Goal: Check status: Check status

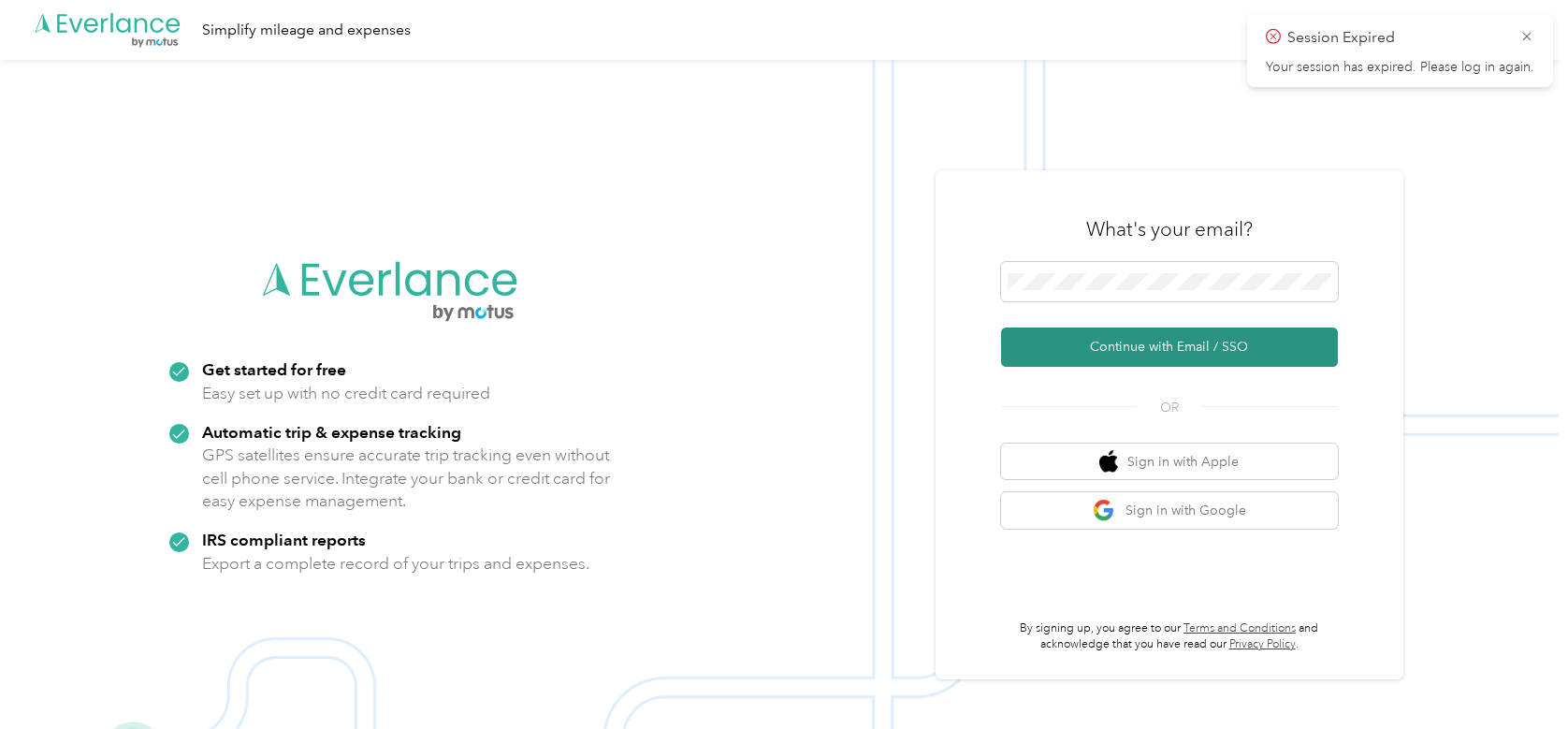
click at [1214, 348] on button "Continue with Email / SSO" at bounding box center [1169, 347] width 337 height 39
click at [1170, 350] on button "Continue with Email / SSO" at bounding box center [1169, 347] width 337 height 39
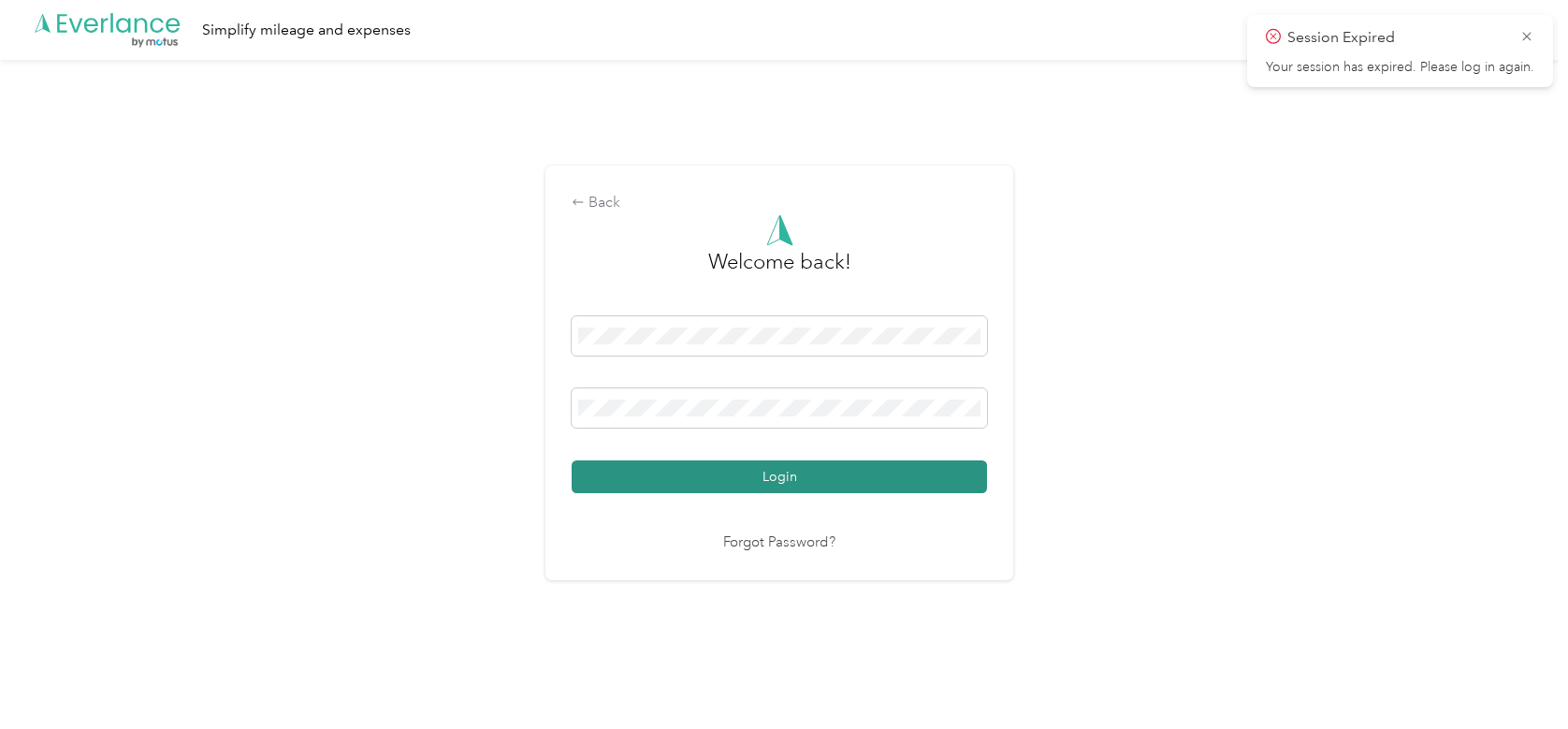
click at [802, 472] on button "Login" at bounding box center [779, 477] width 415 height 33
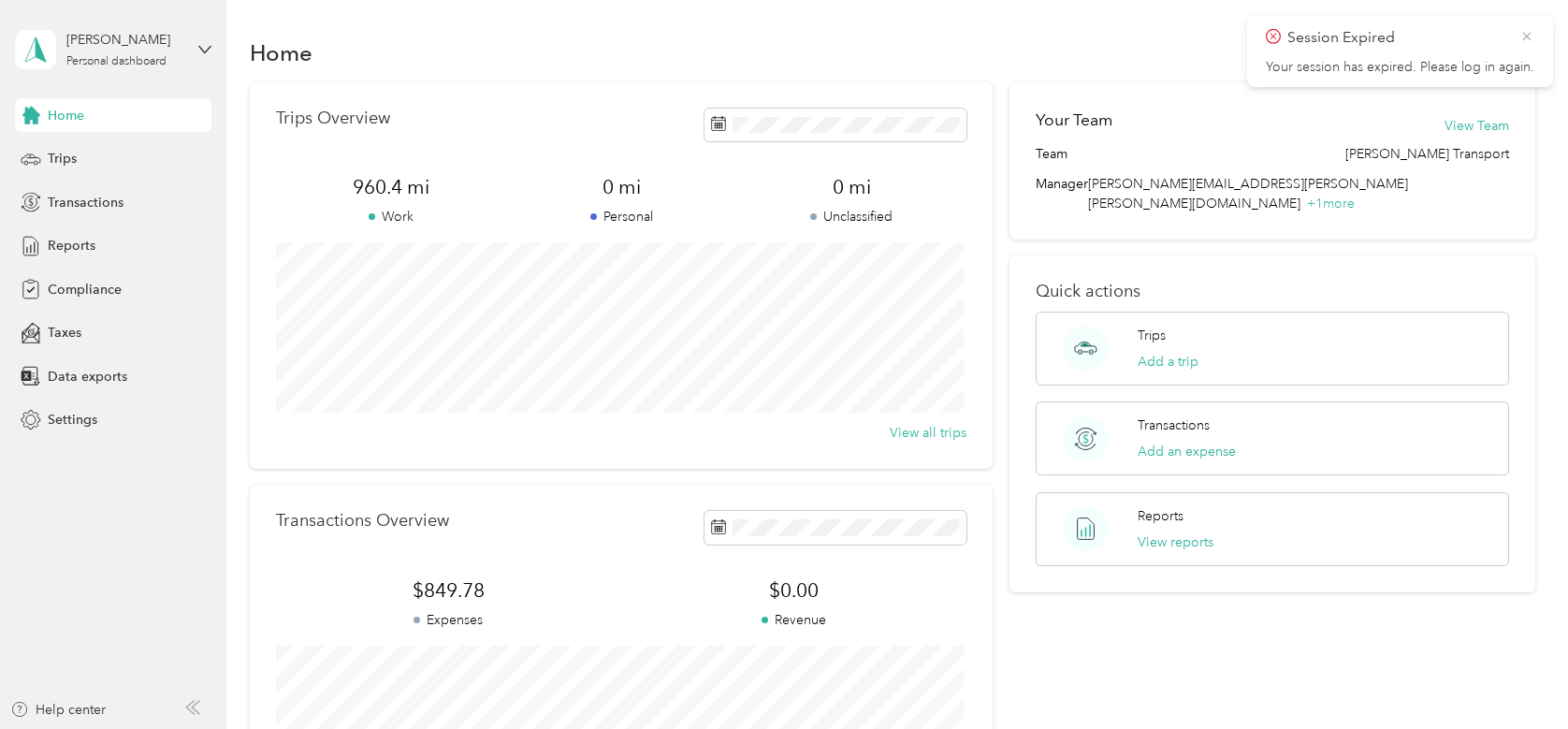
click at [1528, 39] on icon at bounding box center [1526, 36] width 15 height 17
click at [99, 170] on div "Trips" at bounding box center [113, 159] width 196 height 34
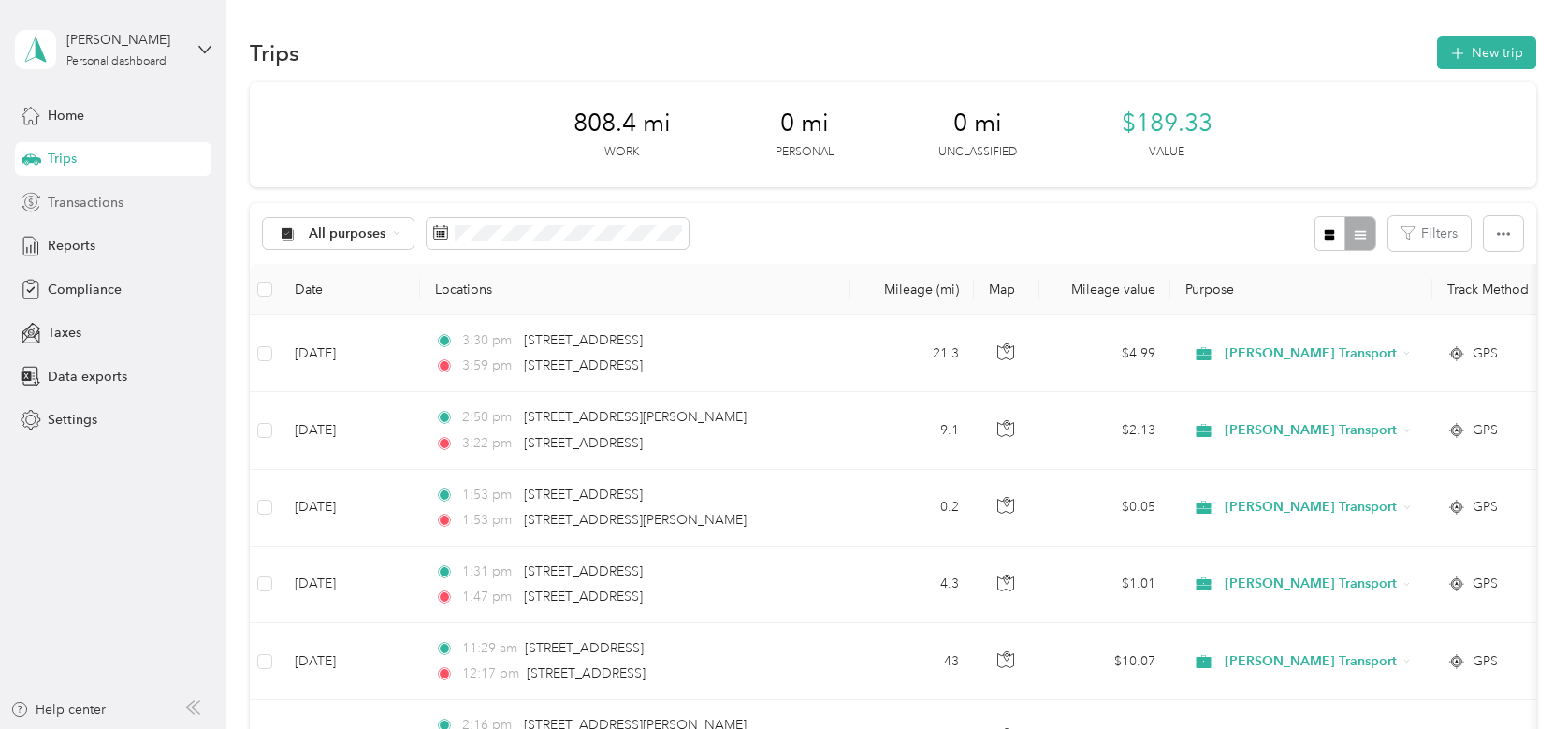
click at [82, 196] on span "Transactions" at bounding box center [85, 203] width 76 height 19
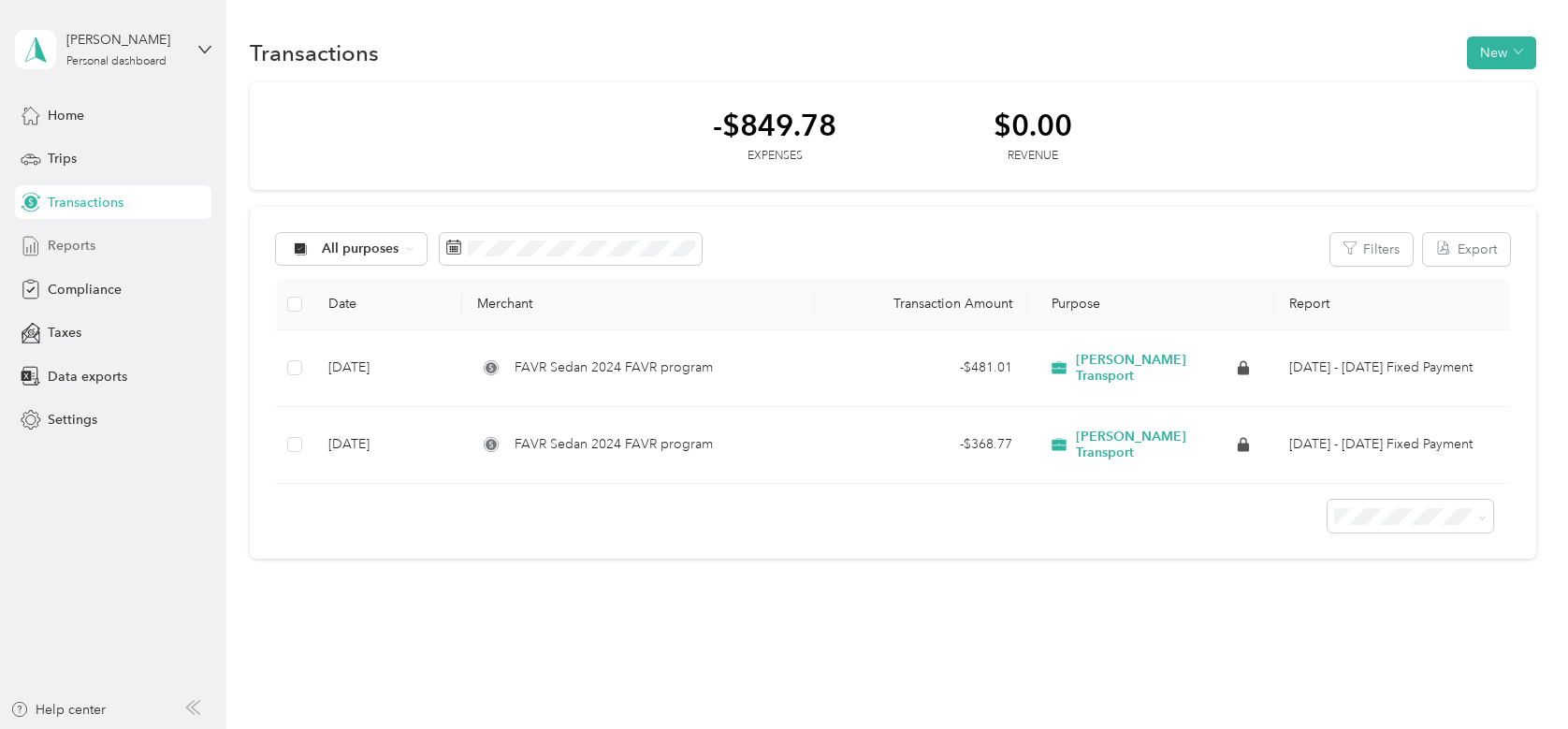
click at [70, 249] on span "Reports" at bounding box center [71, 246] width 48 height 19
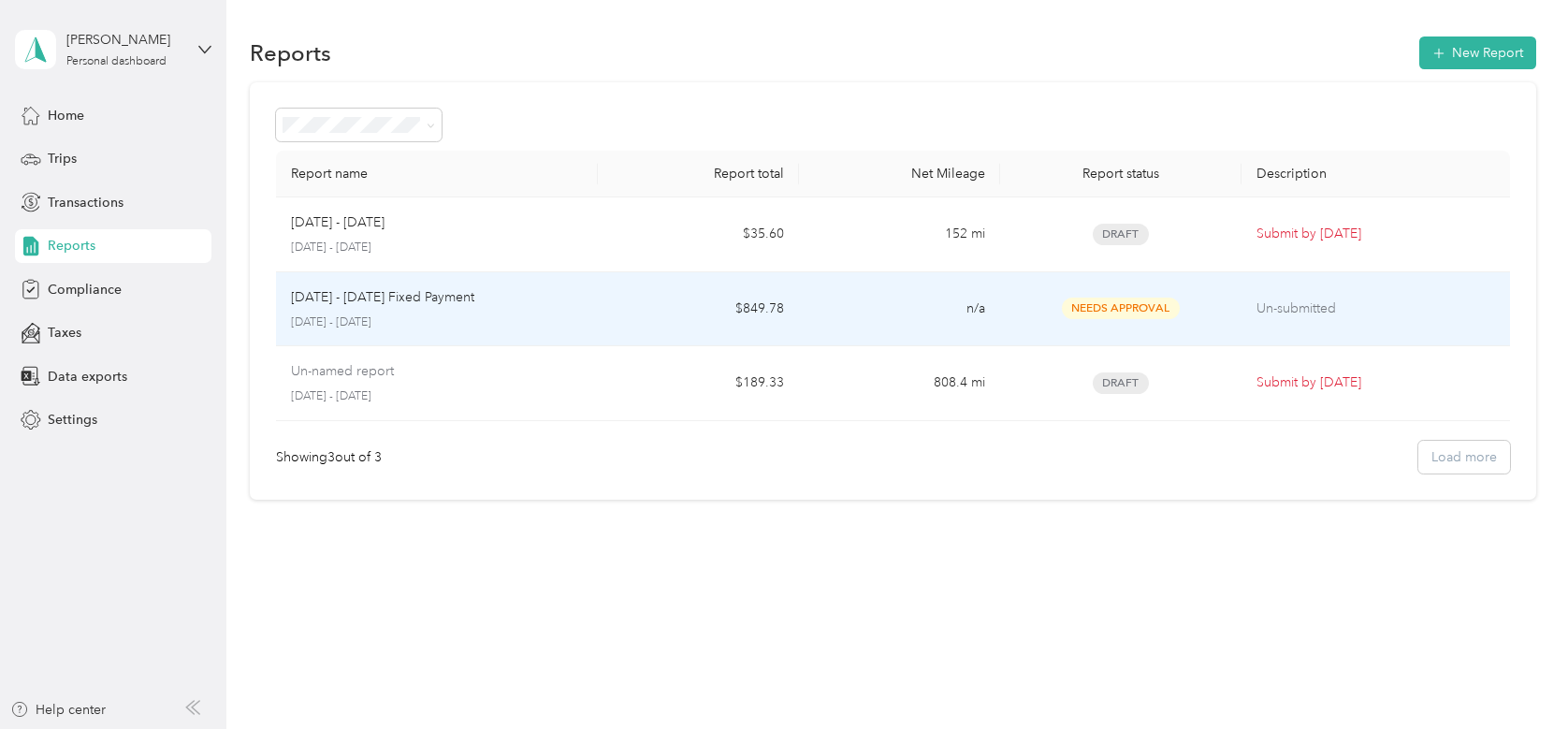
click at [1162, 317] on span "Needs Approval" at bounding box center [1120, 309] width 117 height 21
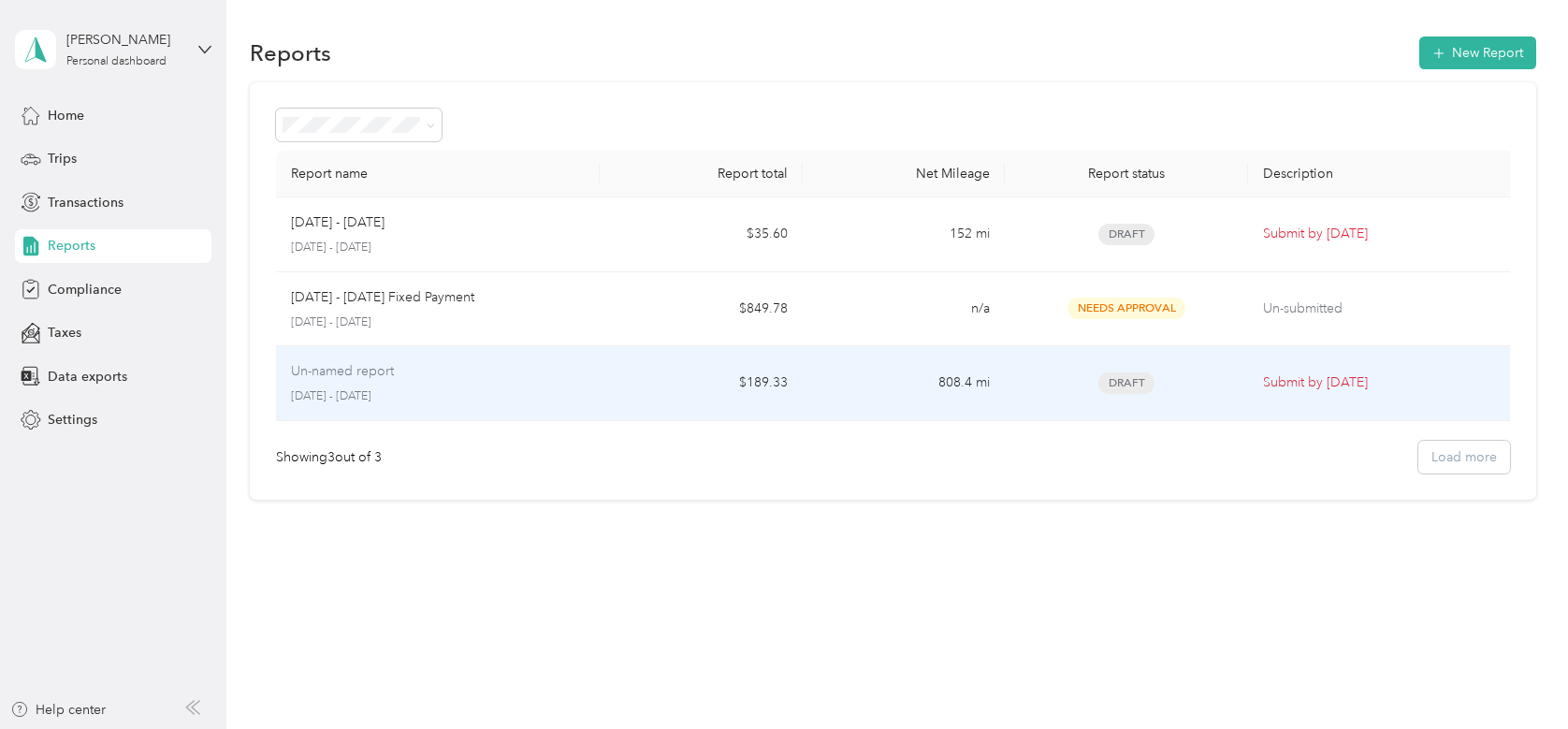
click at [659, 389] on td "$189.33" at bounding box center [701, 383] width 203 height 75
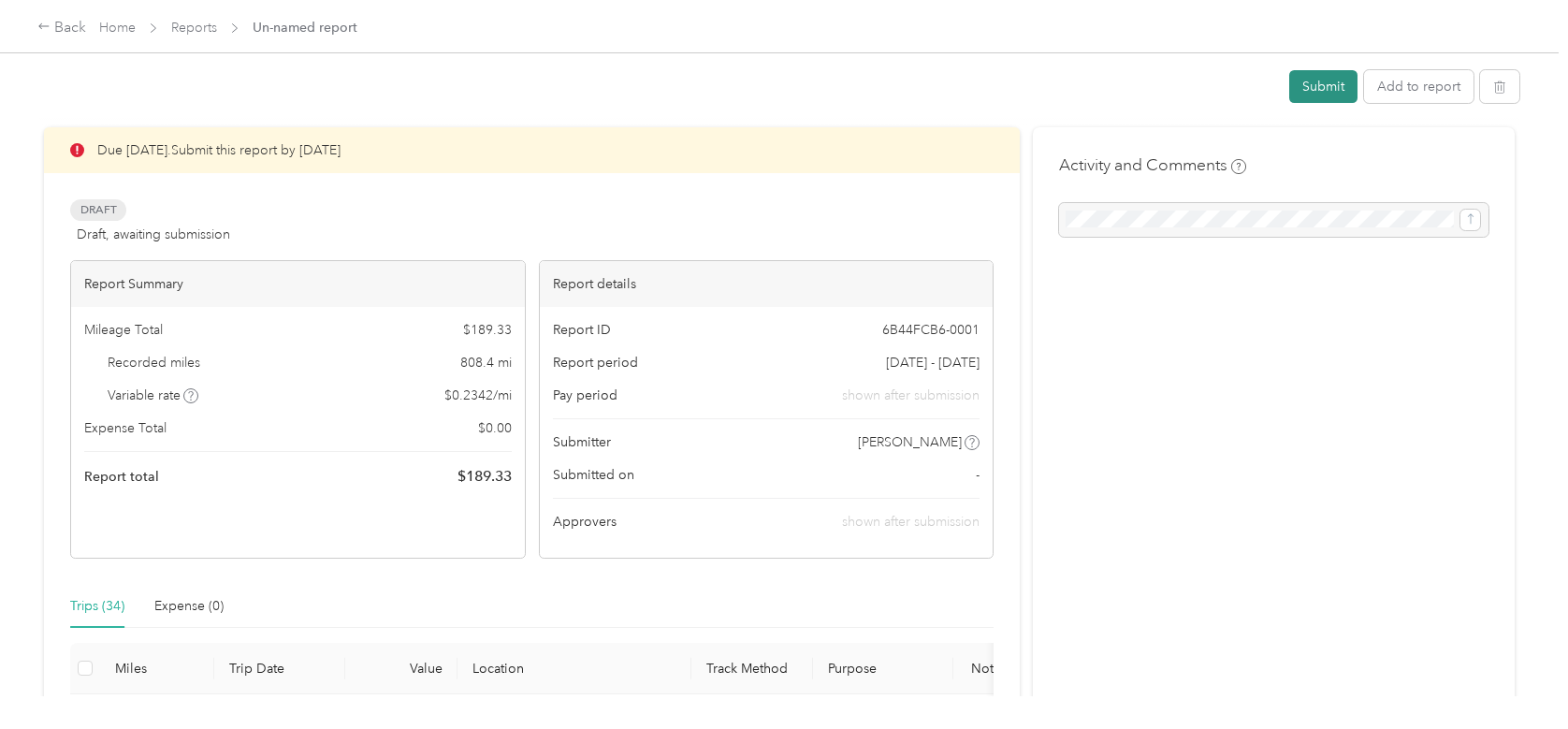
click at [1322, 85] on button "Submit" at bounding box center [1323, 86] width 68 height 33
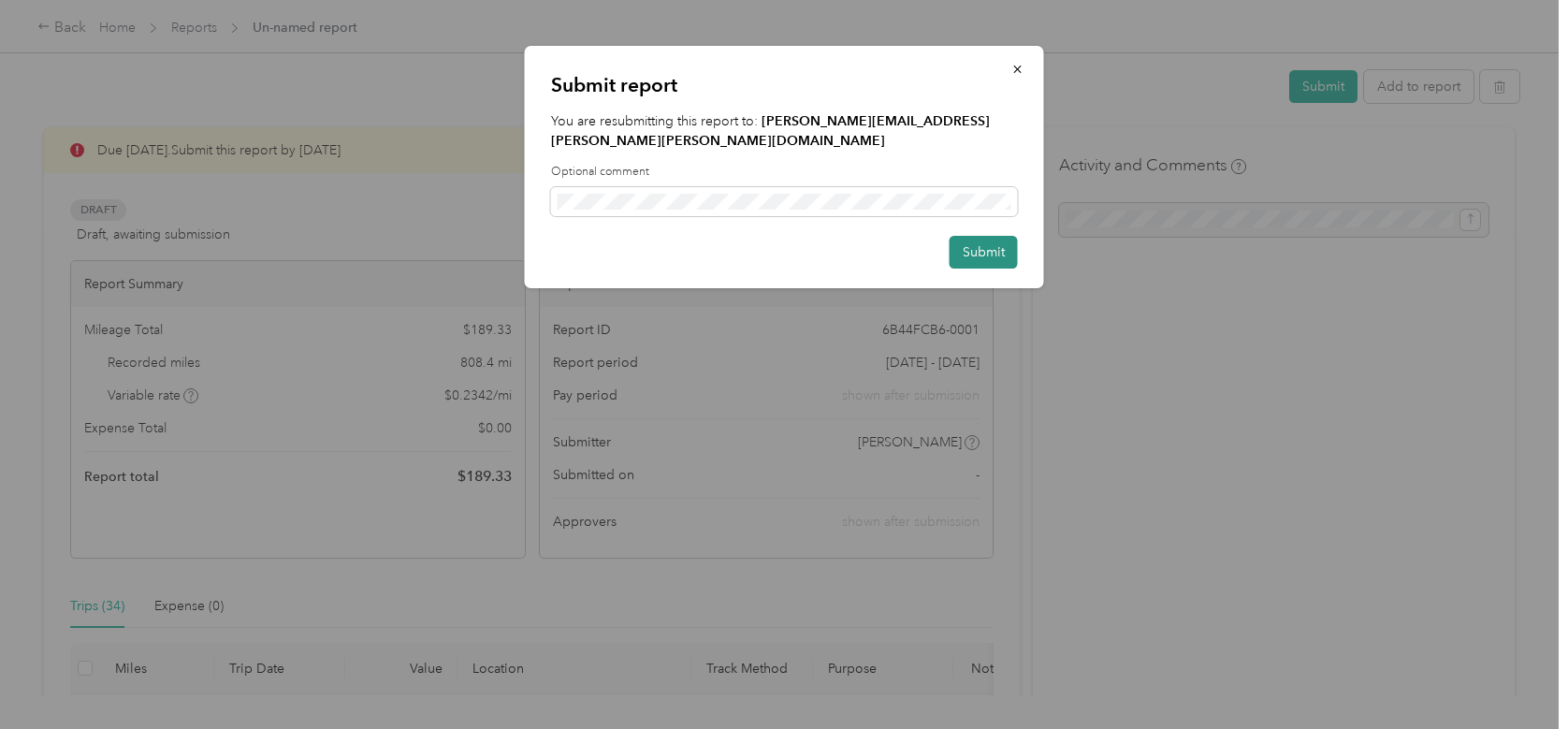
click at [968, 236] on button "Submit" at bounding box center [984, 252] width 68 height 33
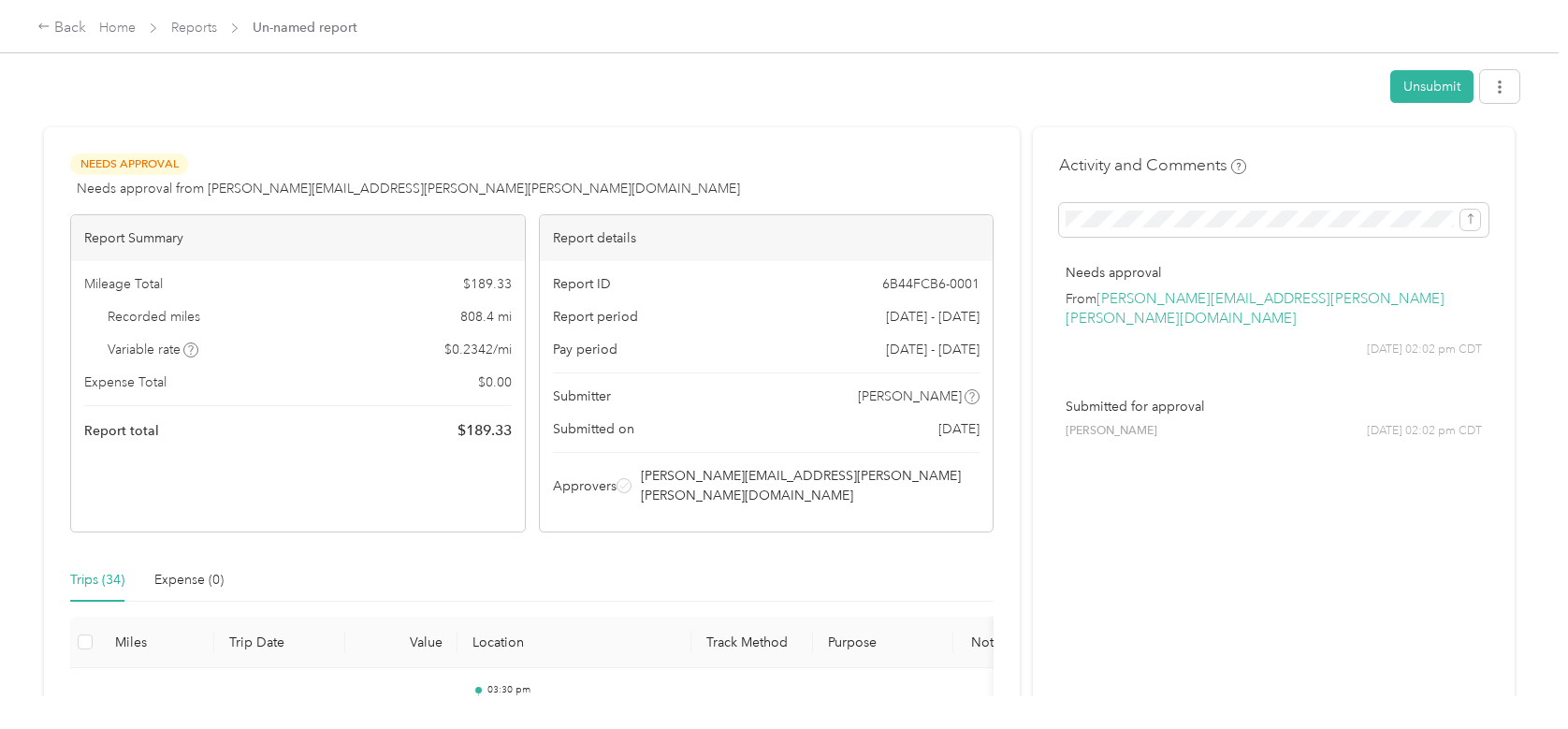
click at [1149, 298] on link "[PERSON_NAME][EMAIL_ADDRESS][PERSON_NAME][PERSON_NAME][DOMAIN_NAME]" at bounding box center [1255, 309] width 378 height 38
click at [115, 27] on link "Home" at bounding box center [117, 27] width 37 height 16
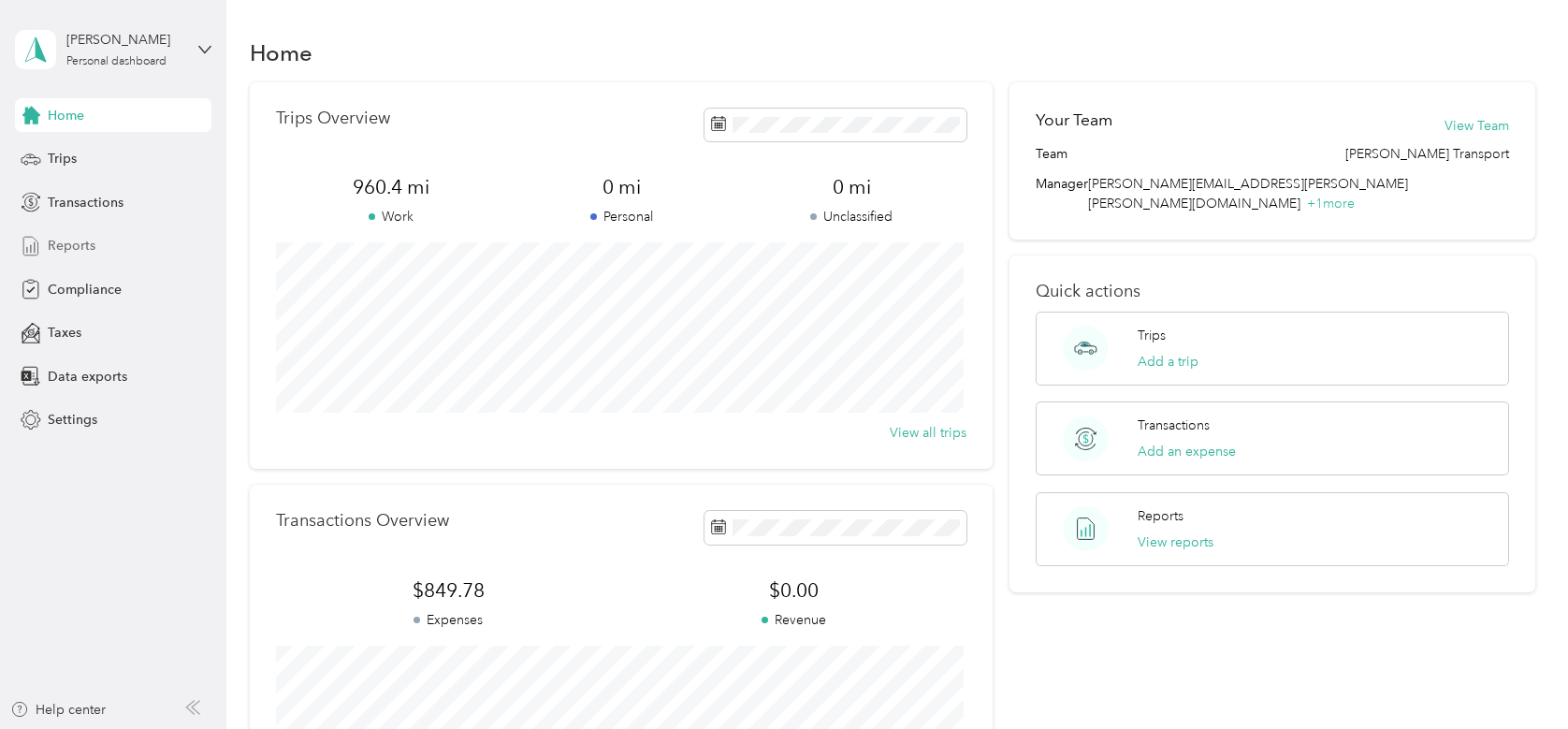
click at [57, 246] on span "Reports" at bounding box center [71, 246] width 48 height 19
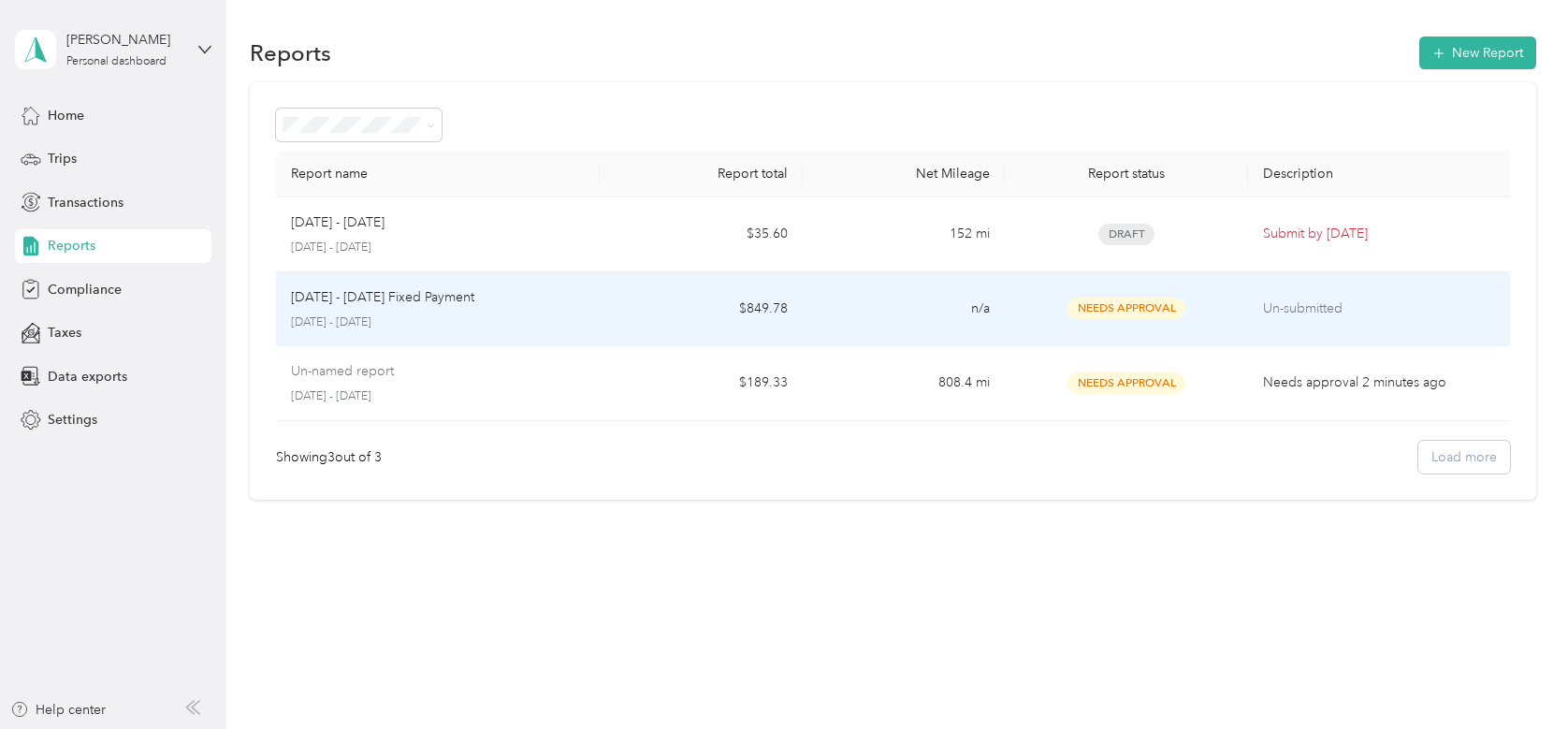
click at [547, 330] on td "[DATE] - [DATE] Fixed Payment [DATE] - [DATE]" at bounding box center [438, 310] width 324 height 75
